Goal: Check status: Check status

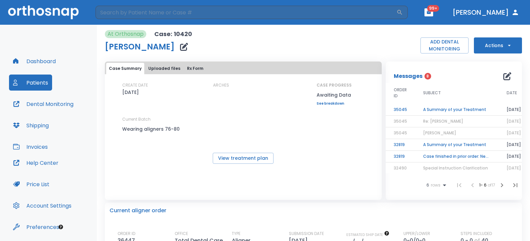
scroll to position [100, 0]
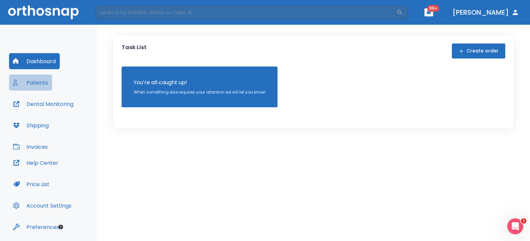
click at [41, 86] on button "Patients" at bounding box center [30, 83] width 43 height 16
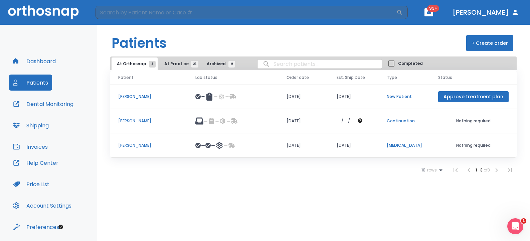
click at [276, 62] on input "search" at bounding box center [320, 63] width 124 height 13
type input "[PERSON_NAME]"
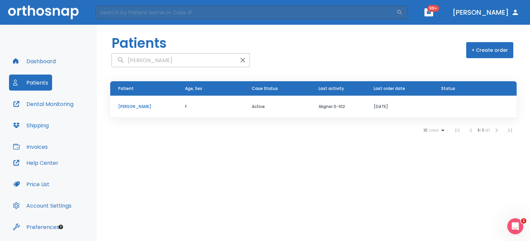
click at [127, 106] on p "Rafael Santana" at bounding box center [143, 107] width 51 height 6
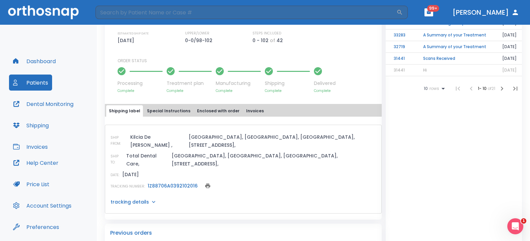
scroll to position [206, 0]
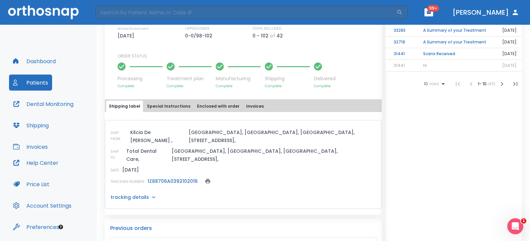
click at [184, 178] on link "1Z88706A0392102016" at bounding box center [173, 181] width 50 height 7
